Goal: Task Accomplishment & Management: Manage account settings

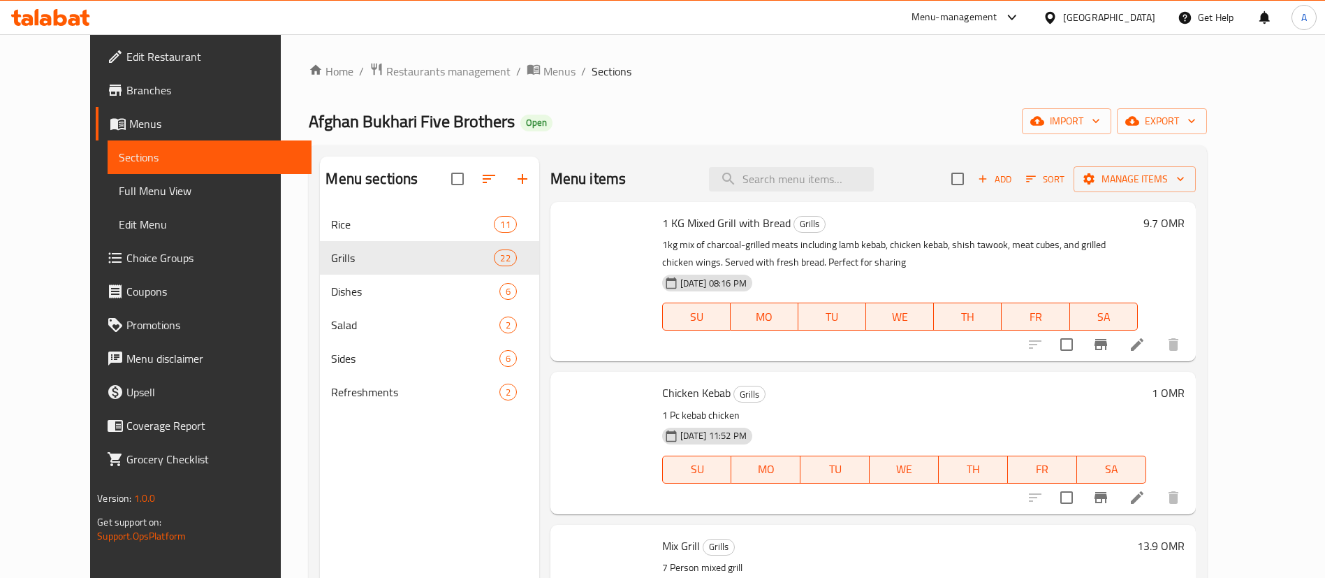
scroll to position [1031, 0]
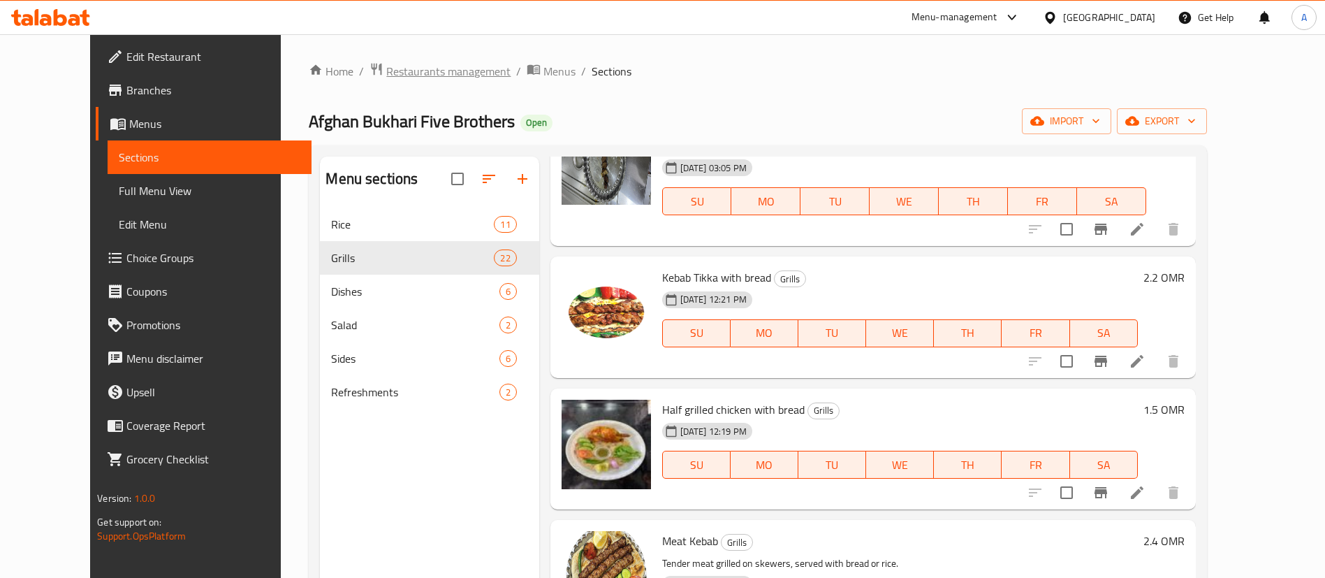
click at [411, 64] on span "Restaurants management" at bounding box center [448, 71] width 124 height 17
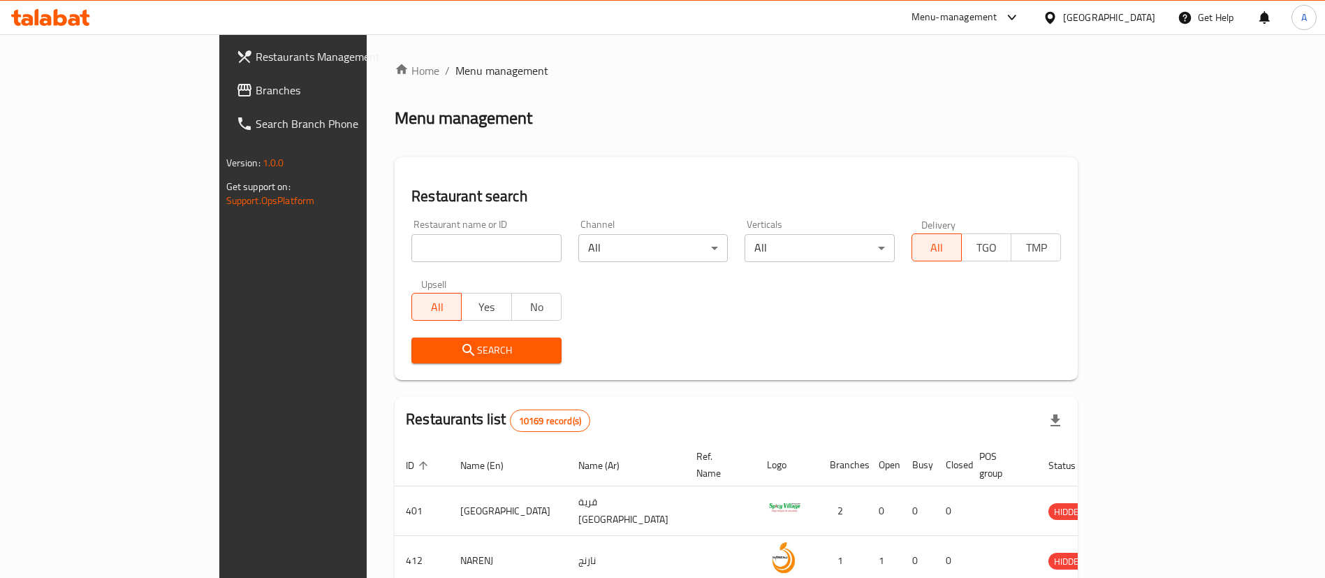
click at [413, 247] on div at bounding box center [662, 289] width 1325 height 578
click at [413, 247] on input "search" at bounding box center [486, 248] width 150 height 28
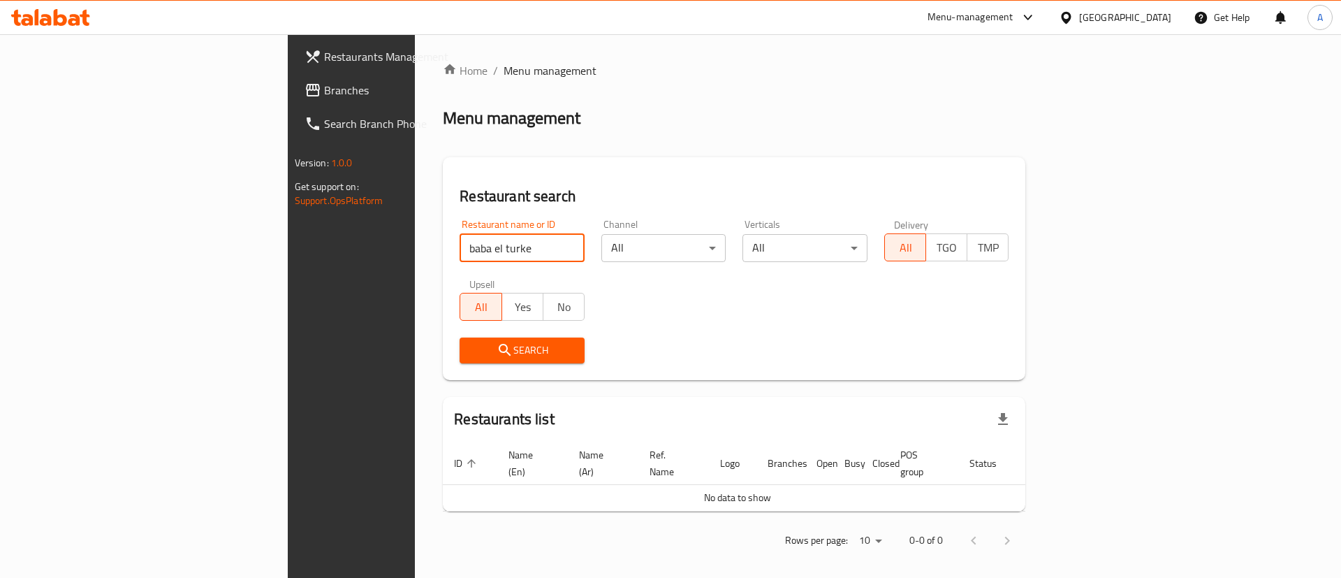
type input "baba el turke"
click button "Search" at bounding box center [522, 350] width 125 height 26
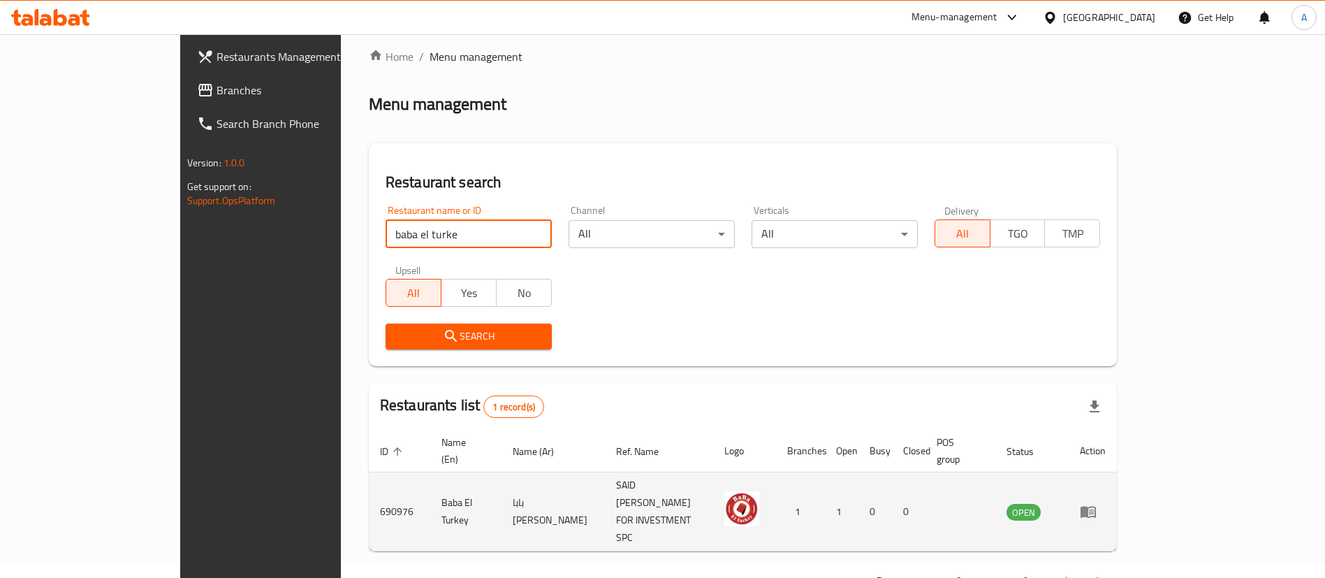
scroll to position [18, 0]
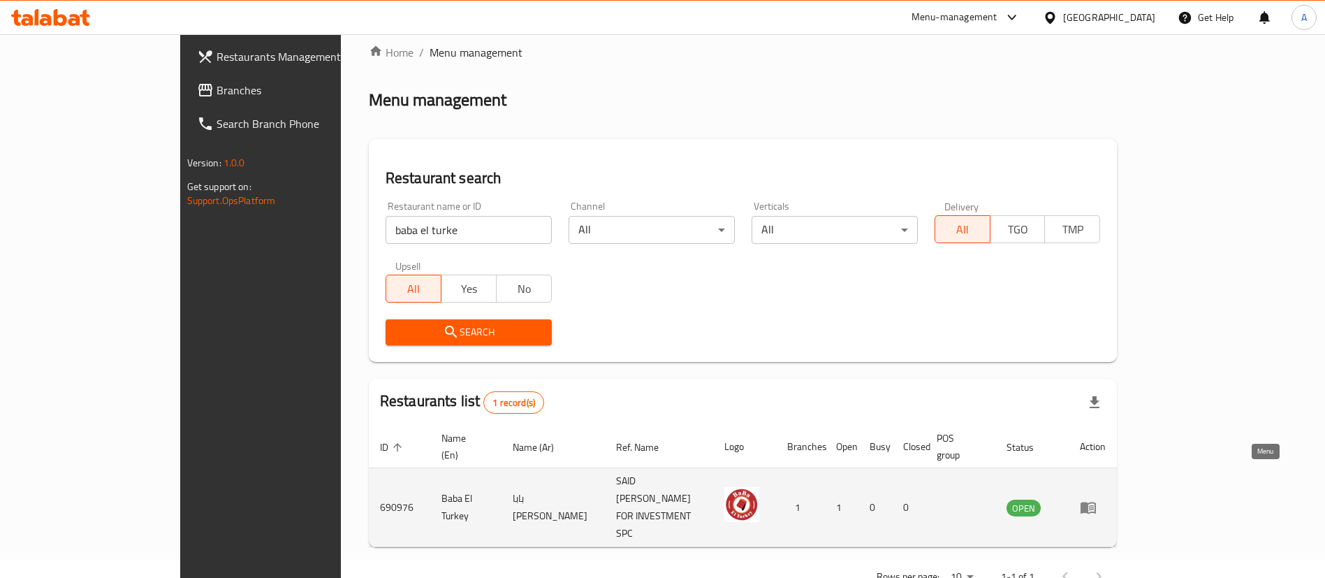
click at [1096, 502] on icon "enhanced table" at bounding box center [1088, 508] width 15 height 12
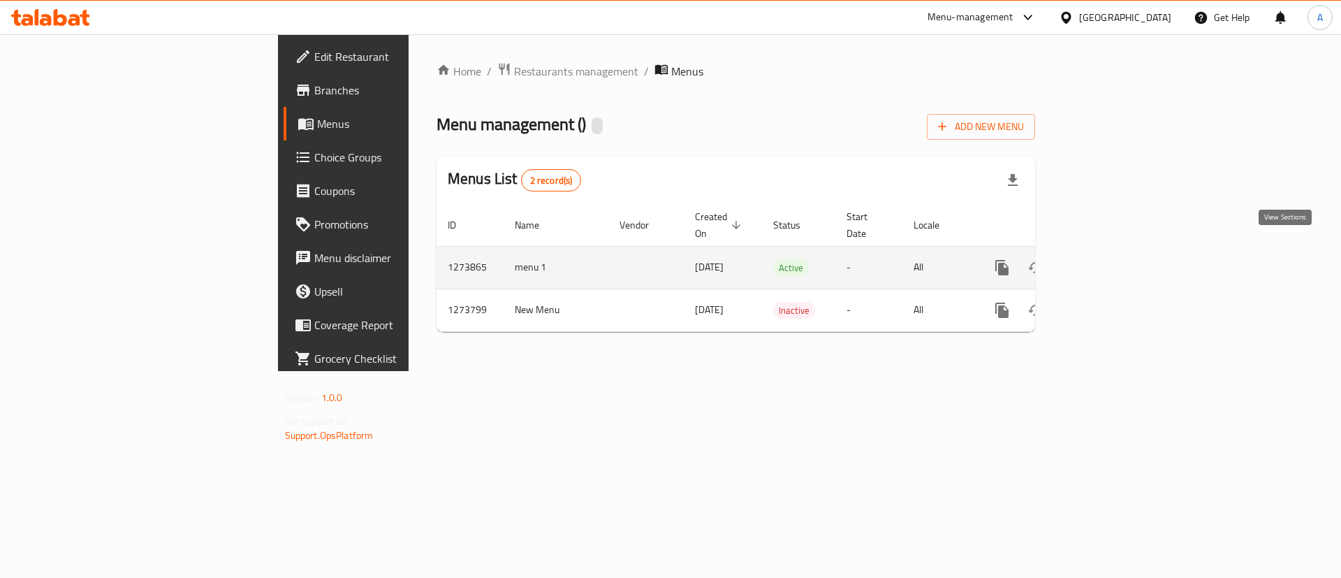
click at [1109, 261] on icon "enhanced table" at bounding box center [1103, 267] width 13 height 13
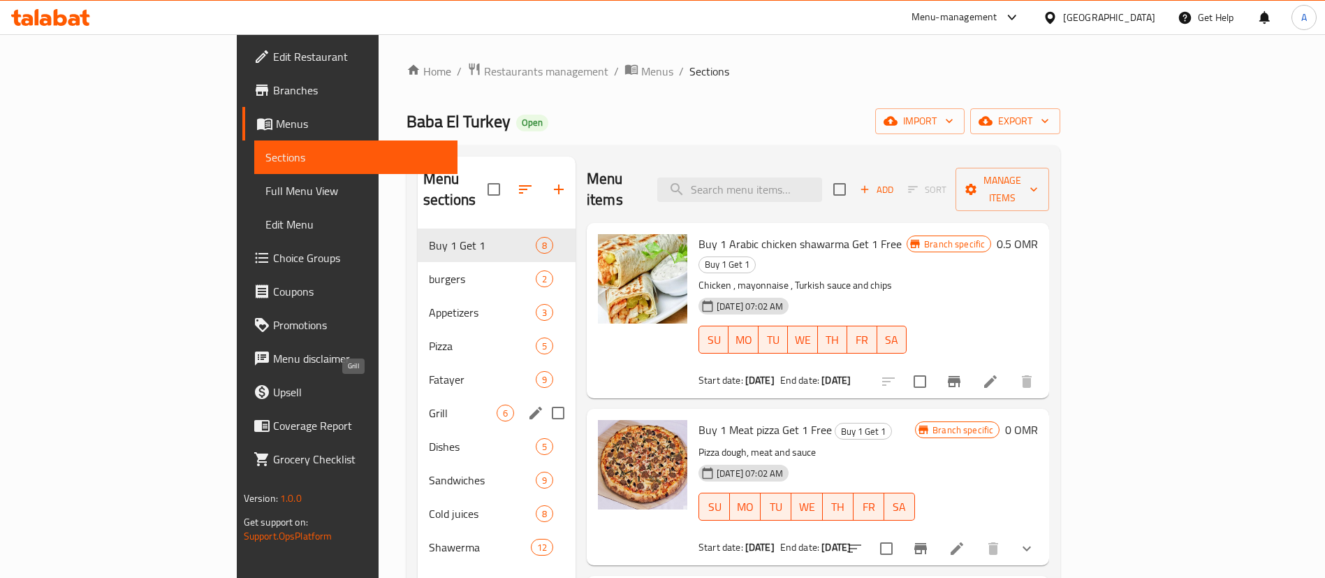
click at [429, 405] on span "Grill" at bounding box center [463, 413] width 68 height 17
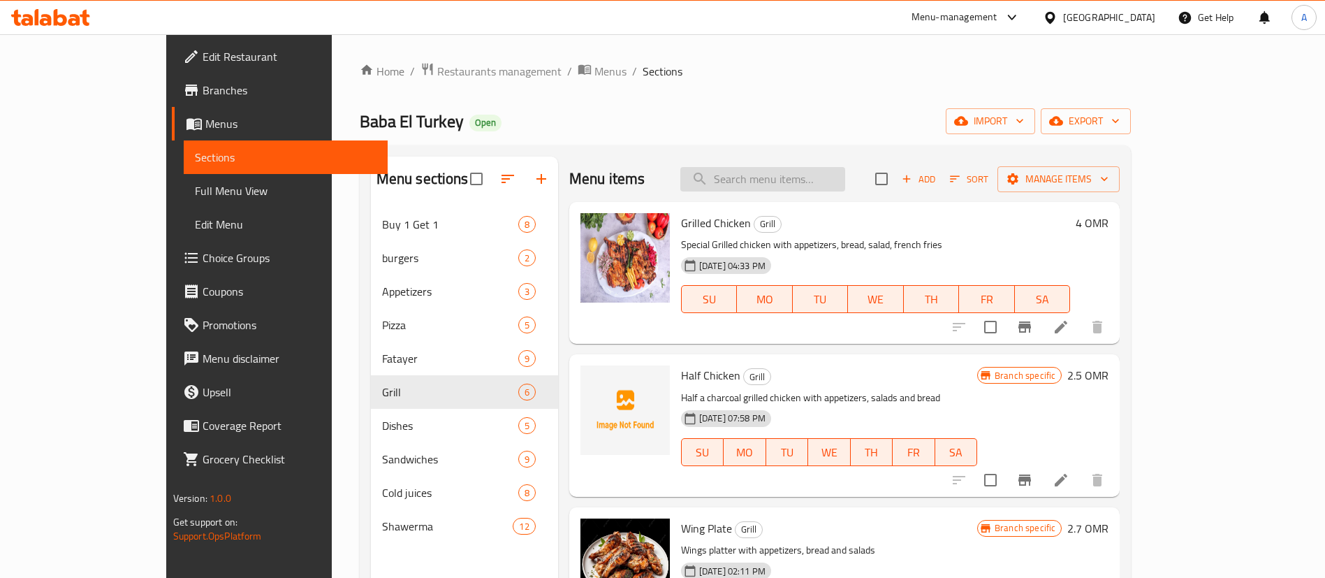
click at [780, 189] on input "search" at bounding box center [762, 179] width 165 height 24
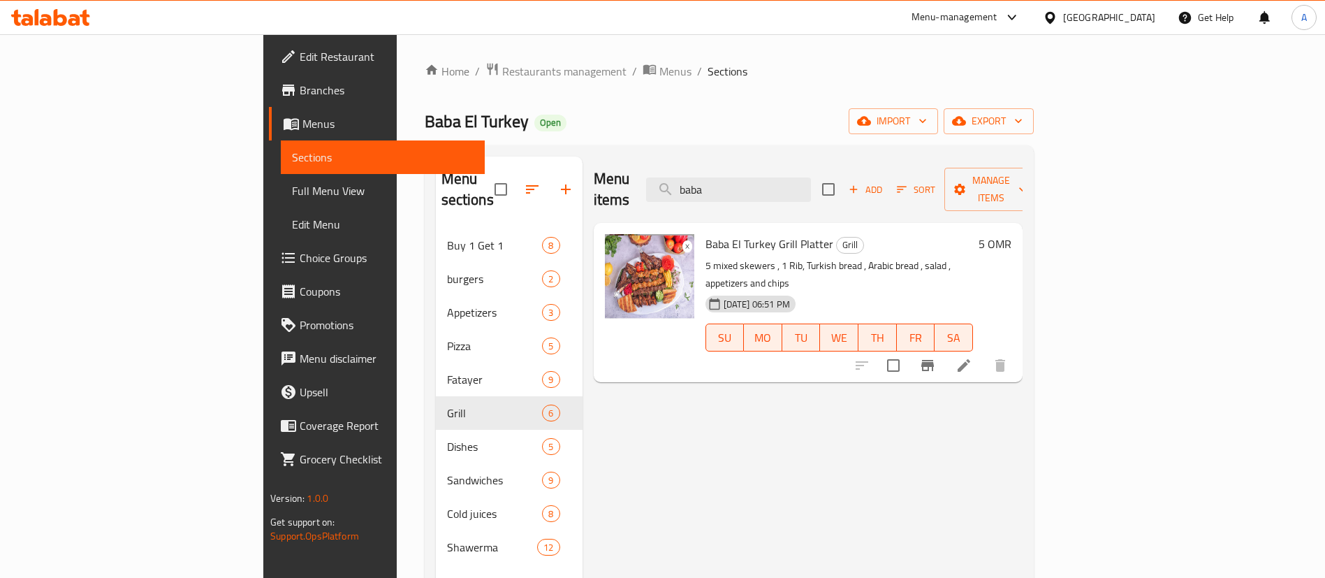
type input "baba"
click at [972, 357] on icon at bounding box center [964, 365] width 17 height 17
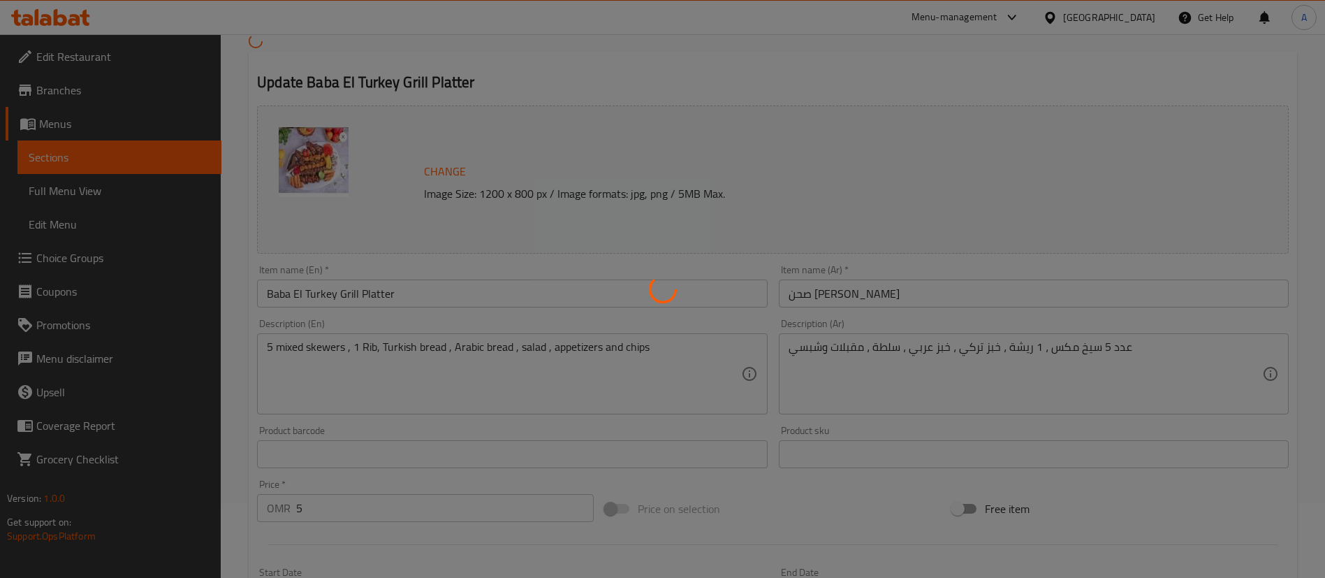
scroll to position [210, 0]
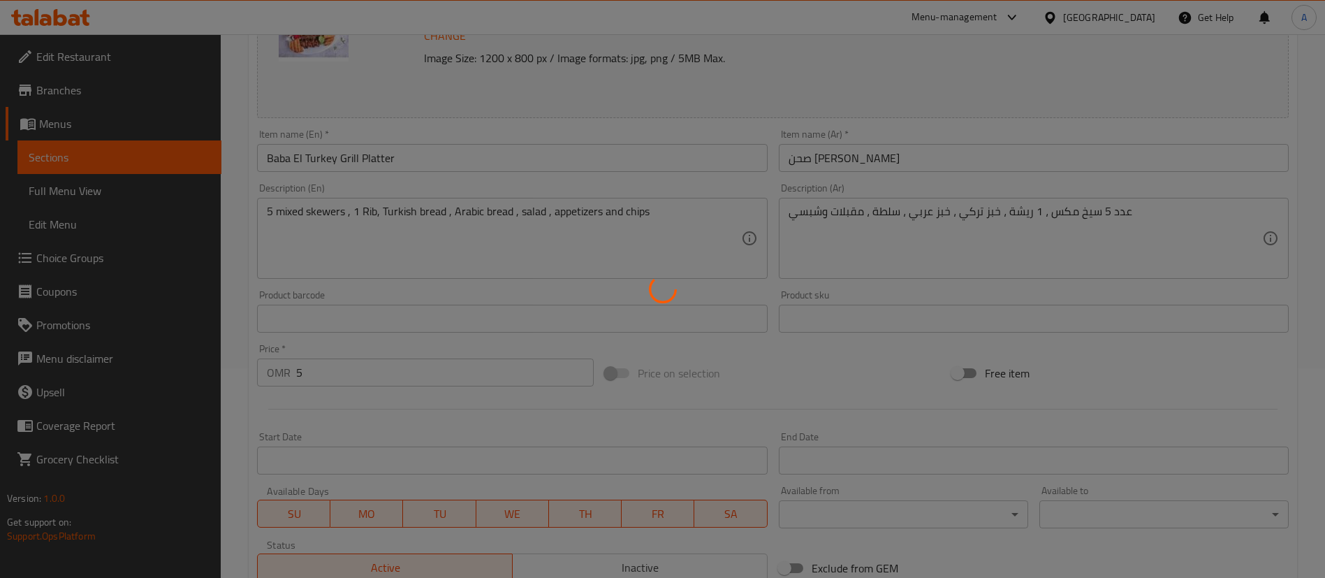
click at [326, 374] on div at bounding box center [662, 289] width 1325 height 578
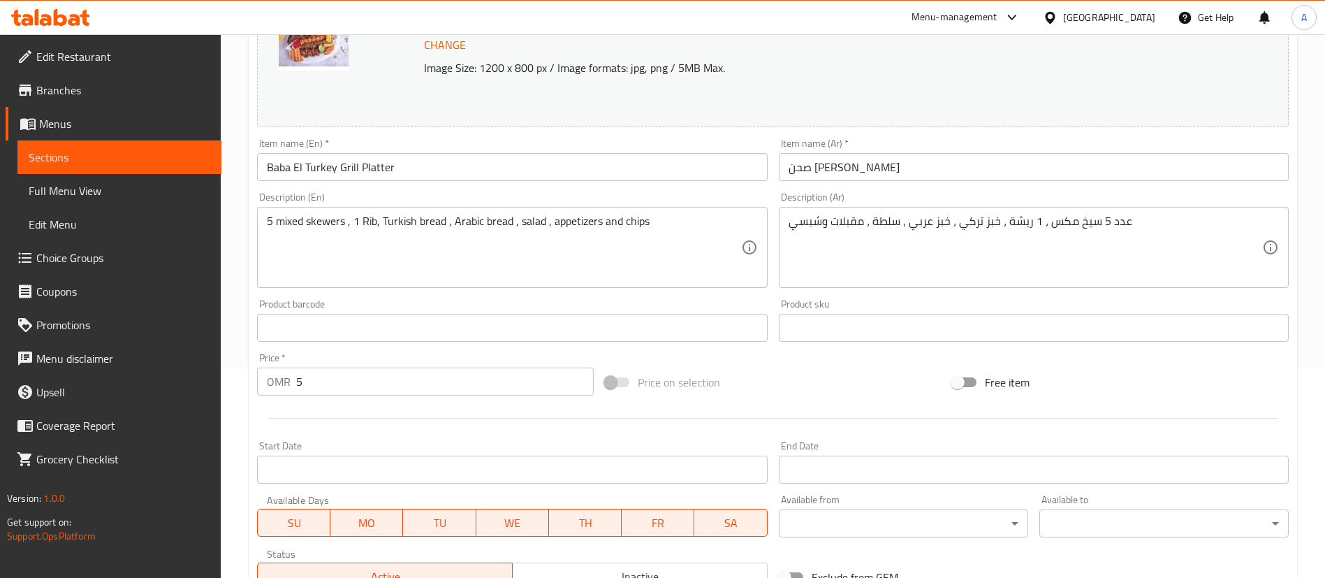
click at [377, 364] on div "Price   * OMR 5 Price *" at bounding box center [425, 374] width 337 height 43
click at [354, 378] on input "5" at bounding box center [445, 381] width 298 height 28
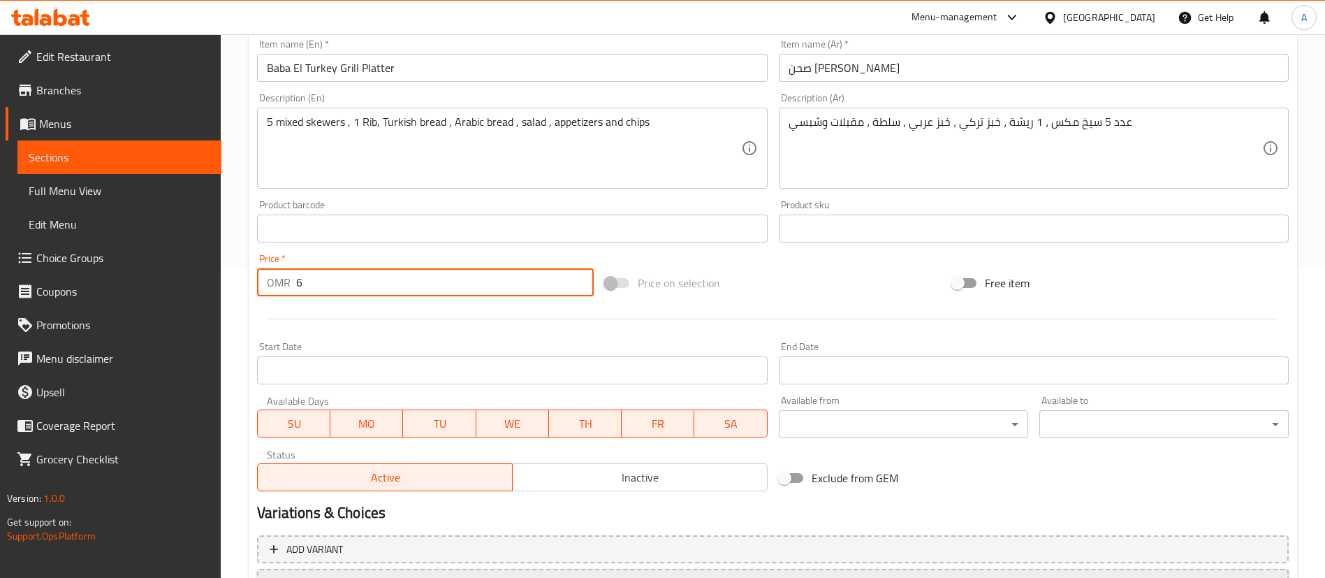
scroll to position [430, 0]
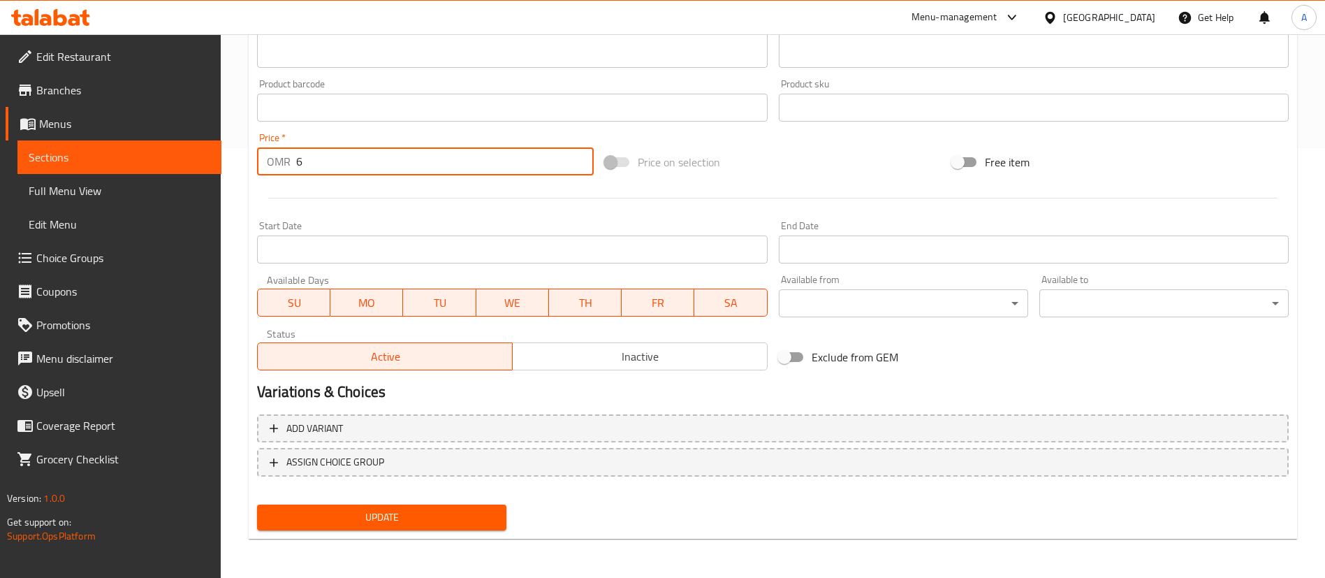
type input "6"
click at [451, 525] on span "Update" at bounding box center [381, 517] width 227 height 17
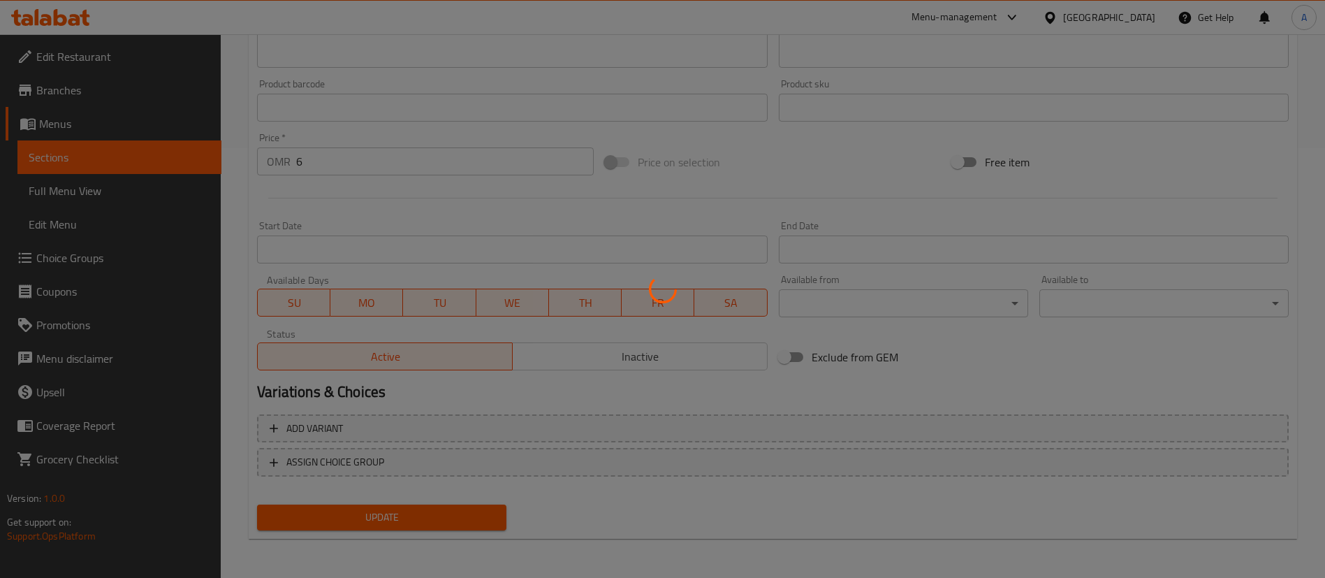
scroll to position [0, 0]
